Goal: Complete application form

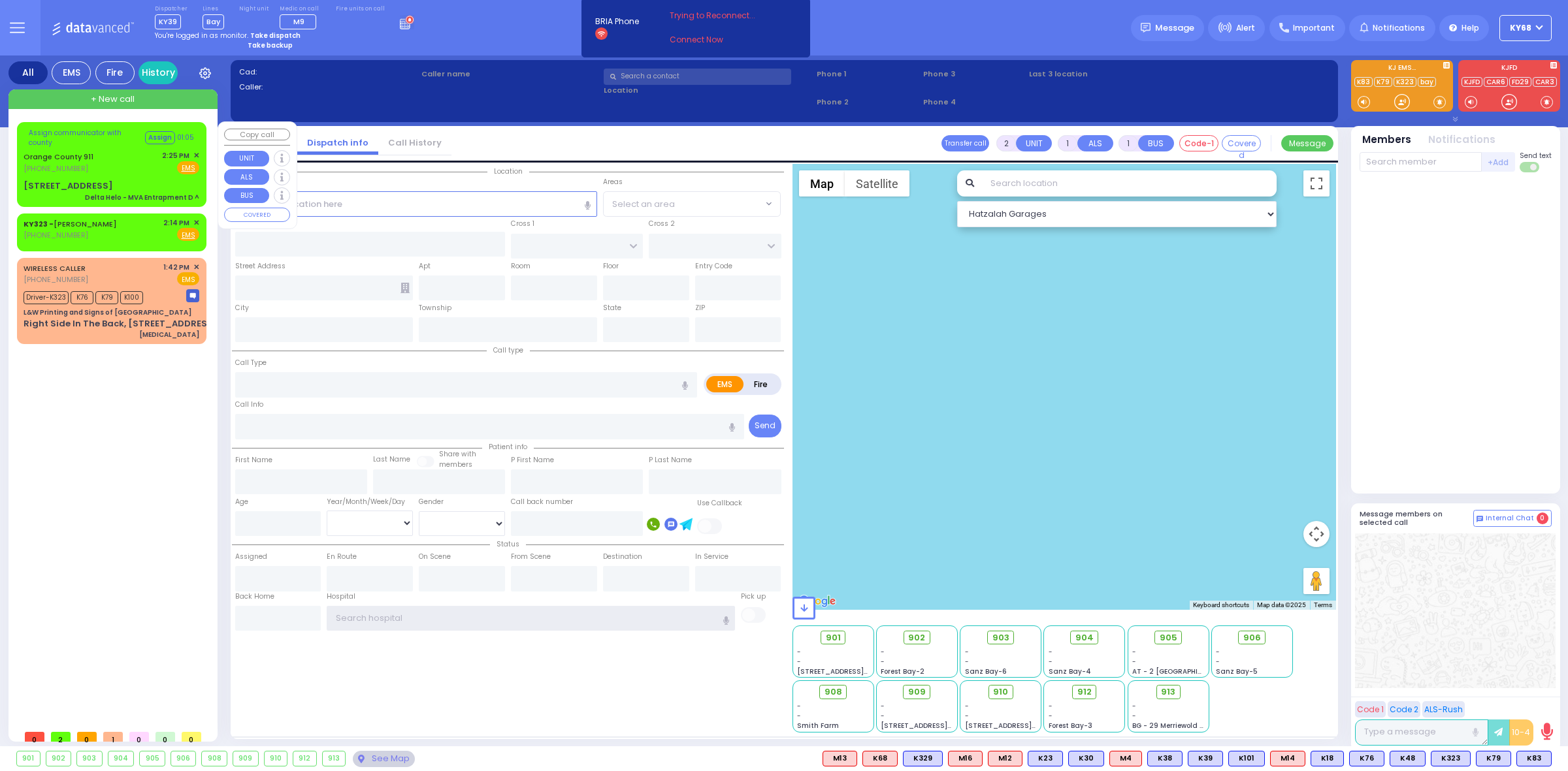
type input "ky68"
click at [41, 179] on div "[STREET_ADDRESS]" at bounding box center [68, 186] width 90 height 13
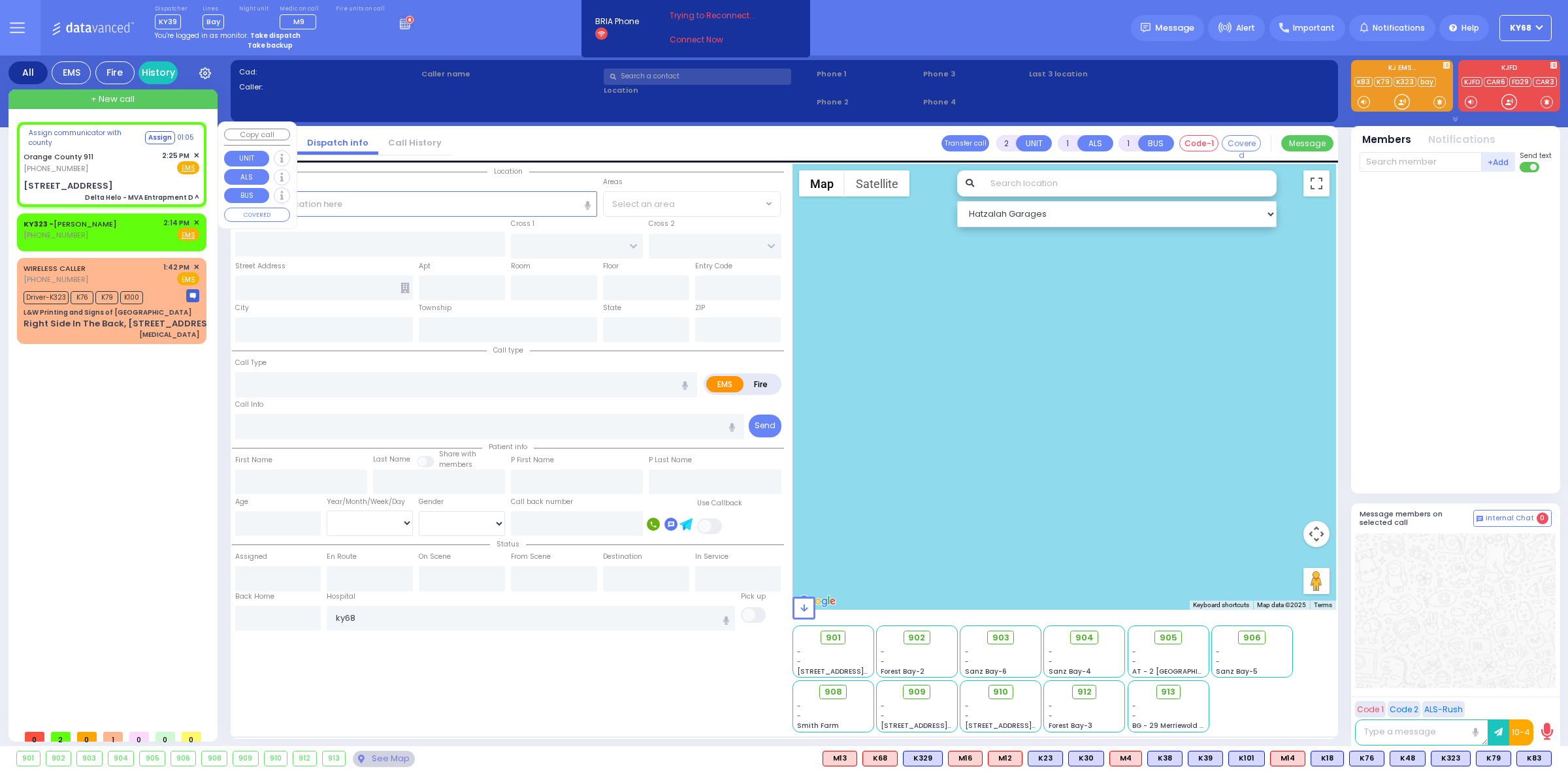
type input "6"
select select
type input "Delta Helo - MVA Entrapment D ^"
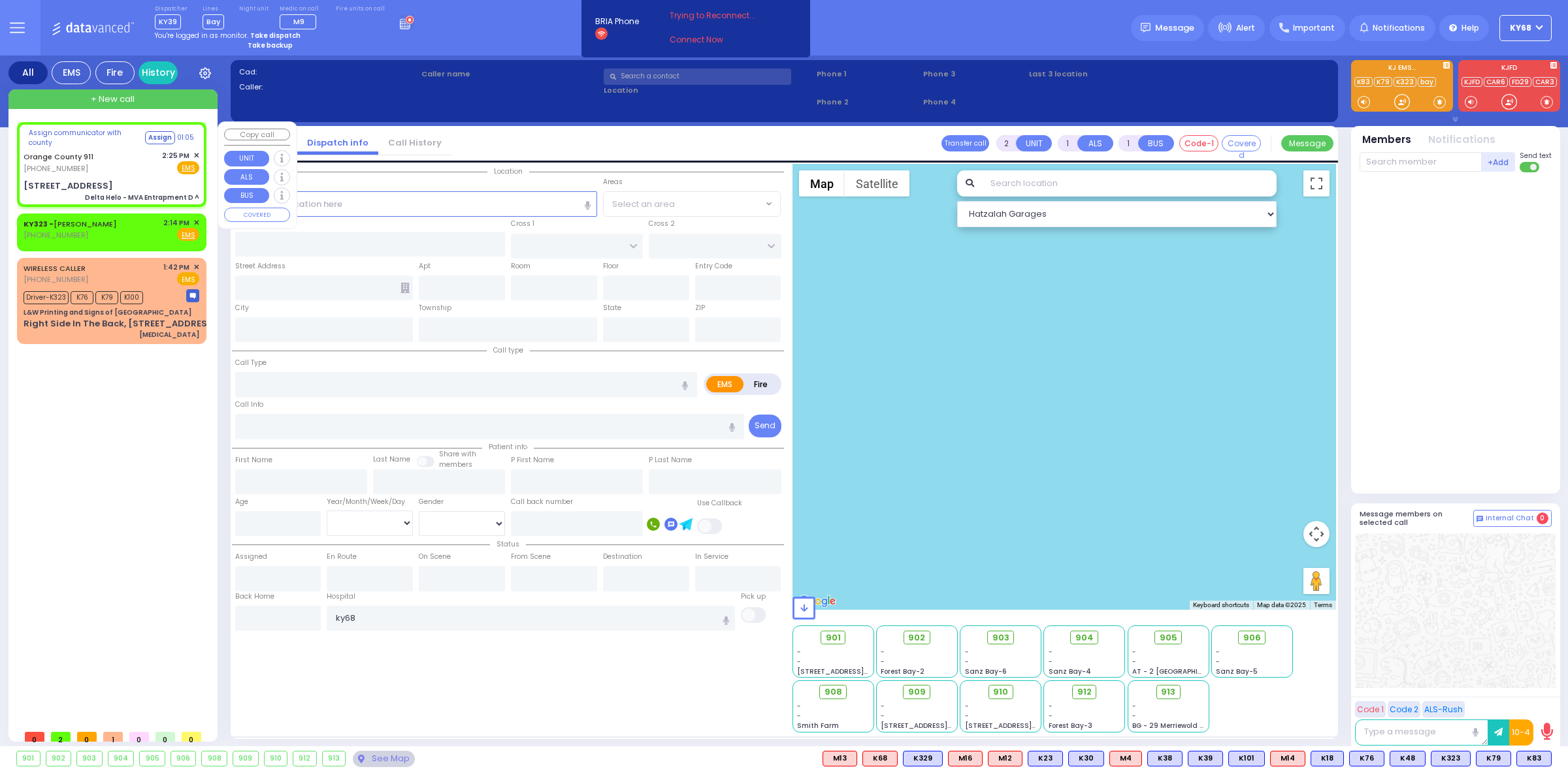
radio input "true"
type input "Nature: : Delta Helo - MVA Entrapment D ^ Address: : 37960 St Rte 17 W, 10950 C…"
select select
select select "Hatzalah Garages"
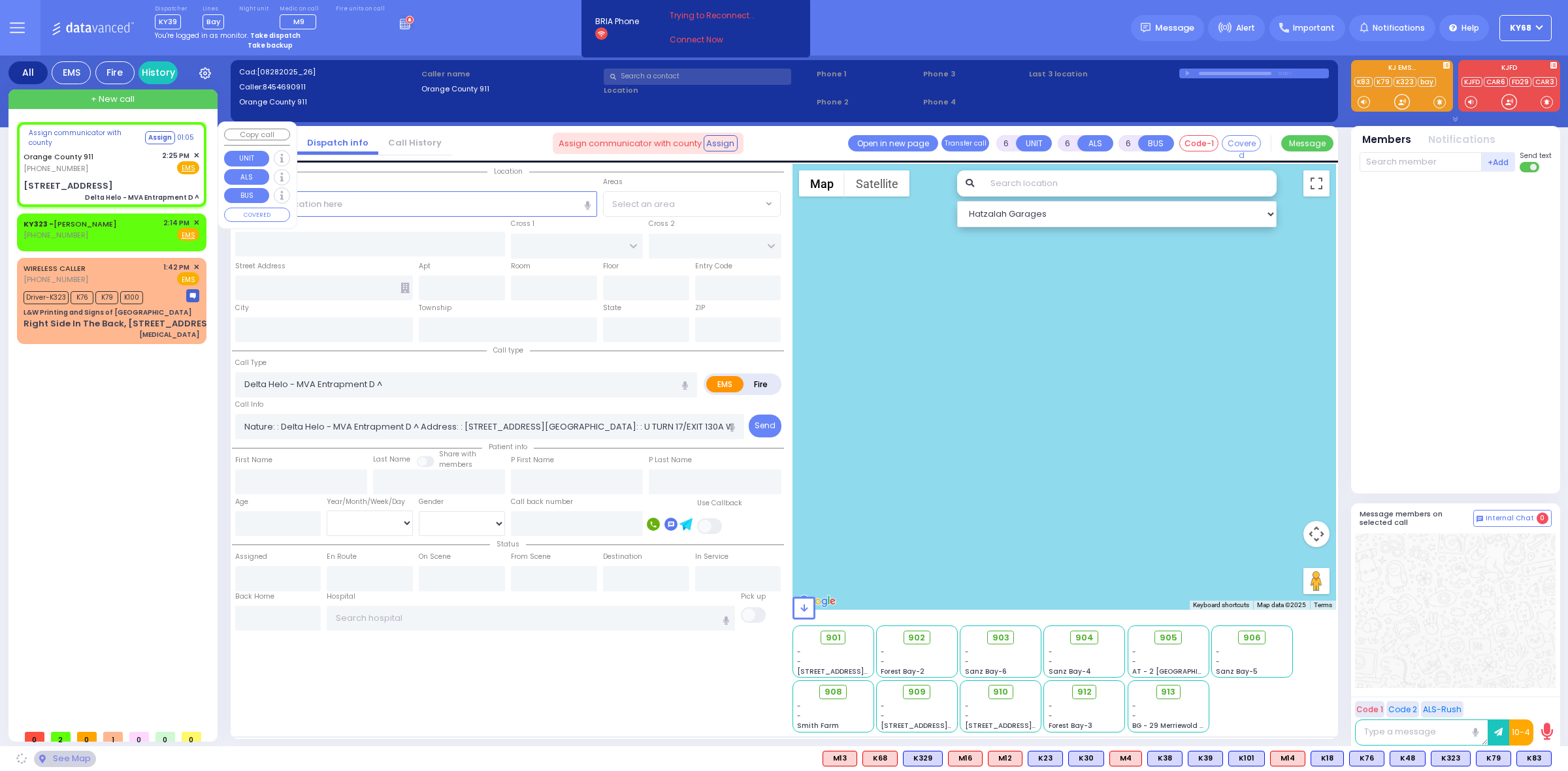
type input "[STREET_ADDRESS]"
type input "Monroe"
type input "New York"
type input "10950"
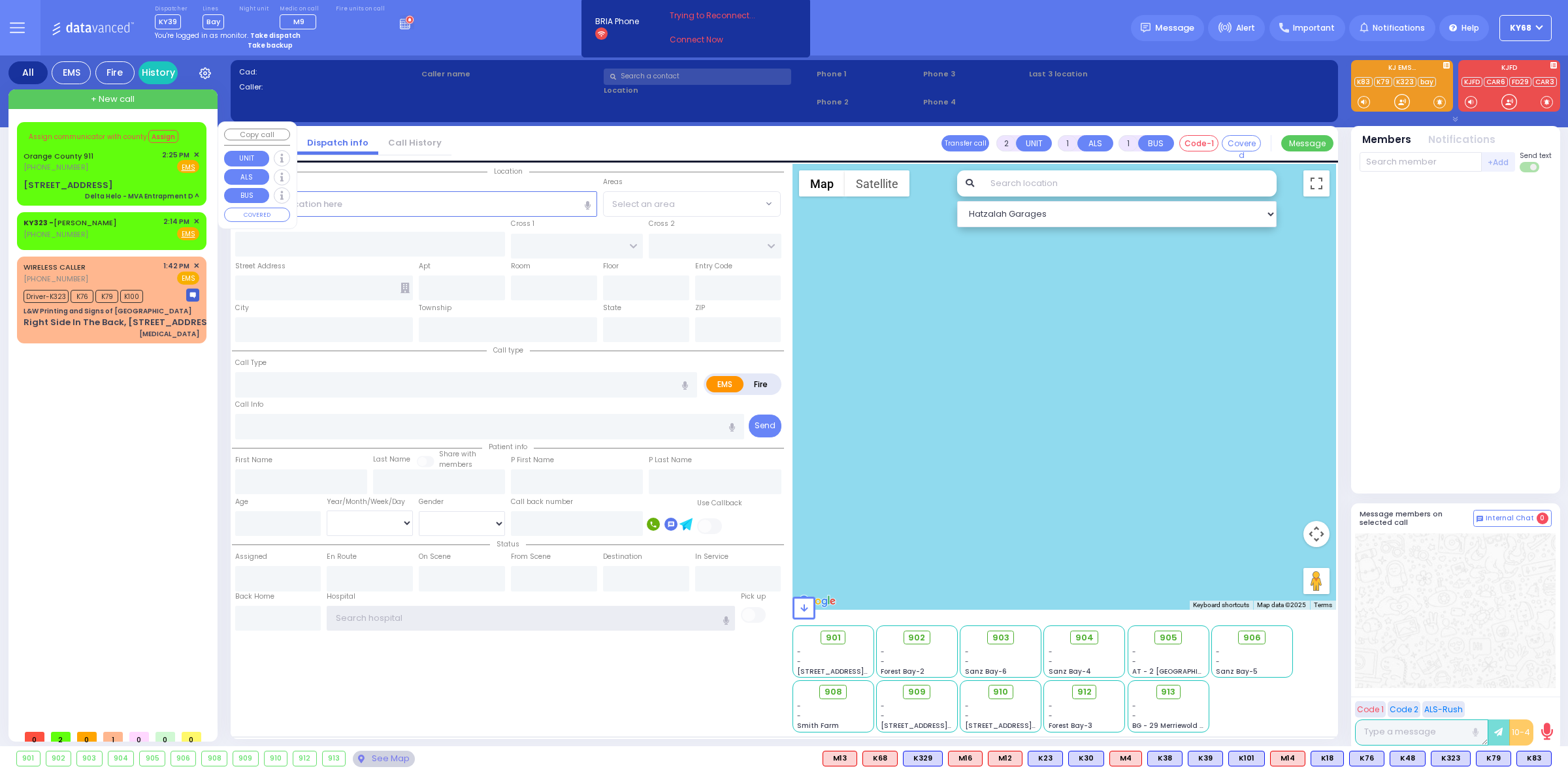
type input "ky68"
click at [195, 153] on span "✕" at bounding box center [196, 155] width 6 height 11
